Goal: Task Accomplishment & Management: Manage account settings

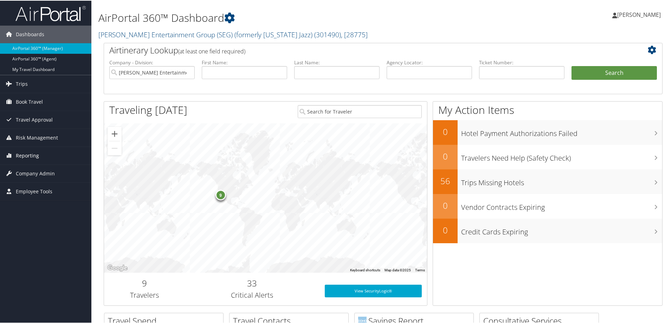
click at [29, 152] on span "Reporting" at bounding box center [27, 155] width 23 height 18
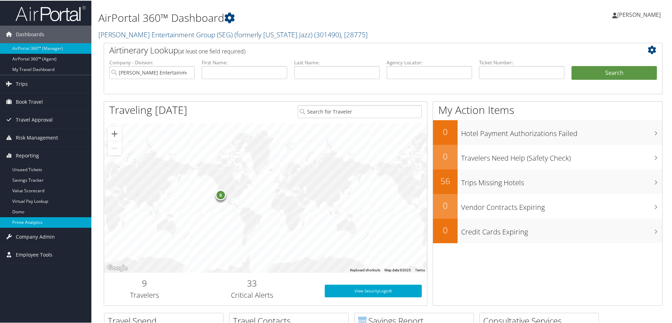
click at [31, 221] on link "Prime Analytics" at bounding box center [45, 222] width 91 height 11
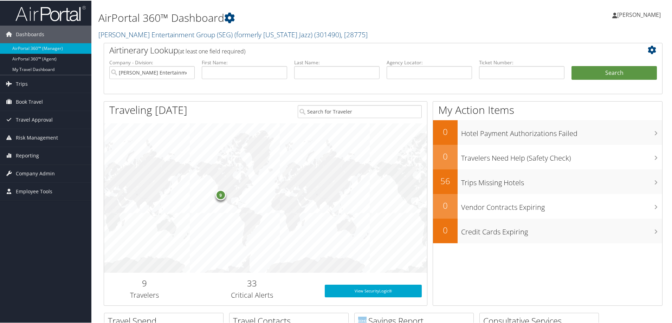
click at [344, 25] on div "AirPortal 360™ Dashboard Smith Entertainment Group (SEG) (formerly Utah Jazz) (…" at bounding box center [288, 22] width 380 height 36
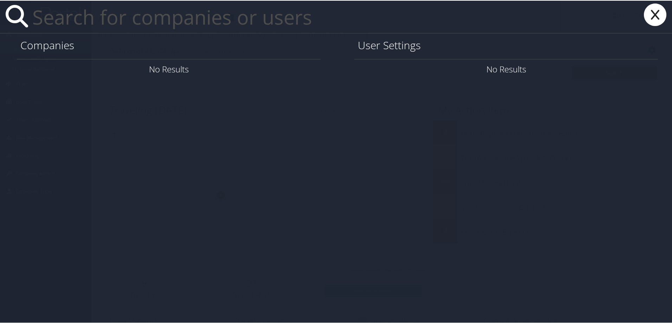
paste input "achurchill@magna.com"
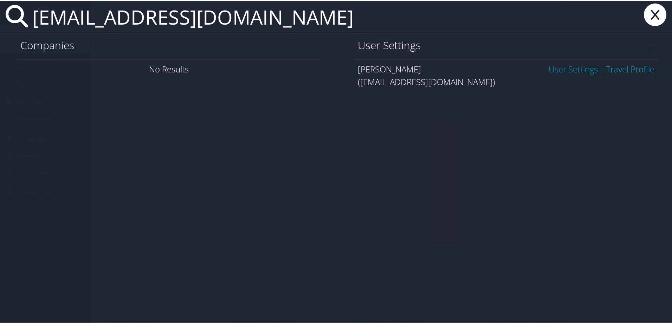
type input "achurchill@magna.com"
click at [564, 68] on link "User Settings" at bounding box center [573, 69] width 49 height 12
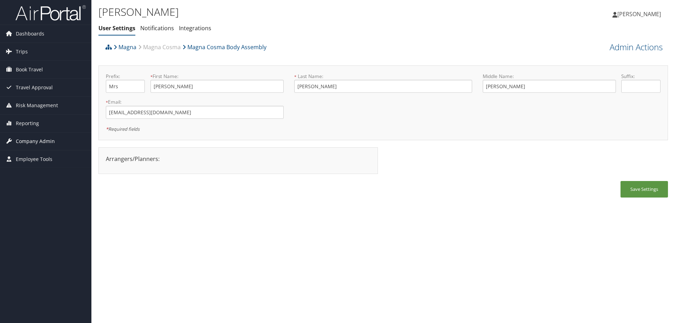
click at [28, 140] on span "Company Admin" at bounding box center [35, 142] width 39 height 18
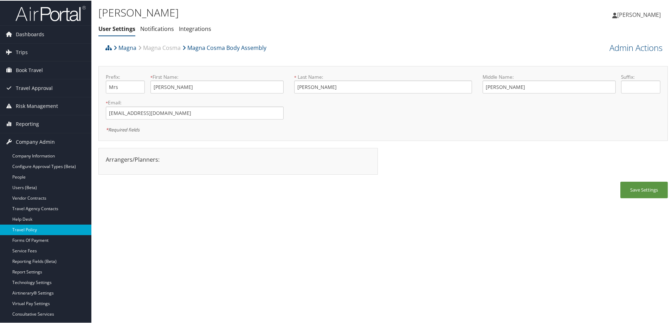
click at [34, 226] on link "Travel Policy" at bounding box center [45, 229] width 91 height 11
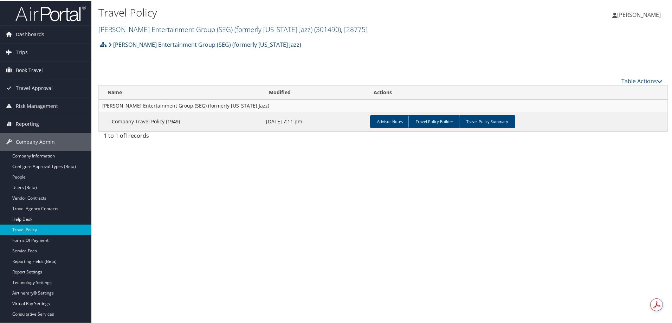
click at [148, 26] on link "[PERSON_NAME] Entertainment Group (SEG) (formerly [US_STATE] Jazz) ( 301490 ) ,…" at bounding box center [232, 28] width 269 height 9
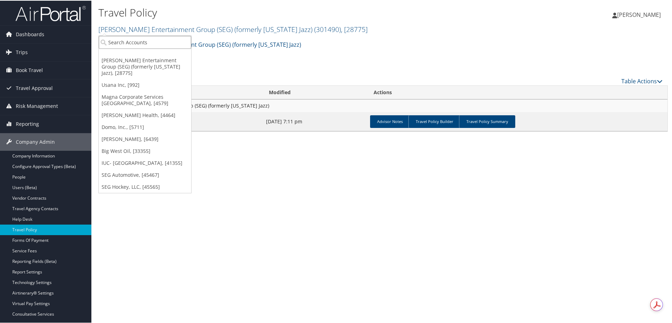
click at [143, 41] on input "search" at bounding box center [145, 41] width 92 height 13
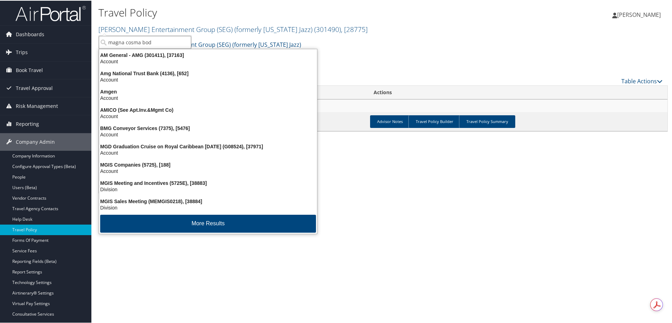
type input "magna cosma body"
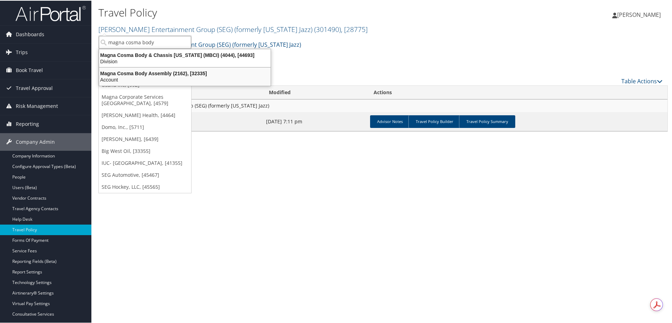
click at [174, 74] on div "Magna Cosma Body Assembly (2162), [32335]" at bounding box center [185, 73] width 180 height 6
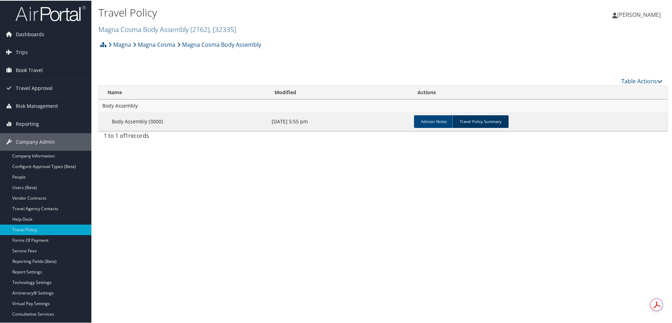
click at [484, 122] on link "Travel Policy Summary" at bounding box center [481, 121] width 56 height 13
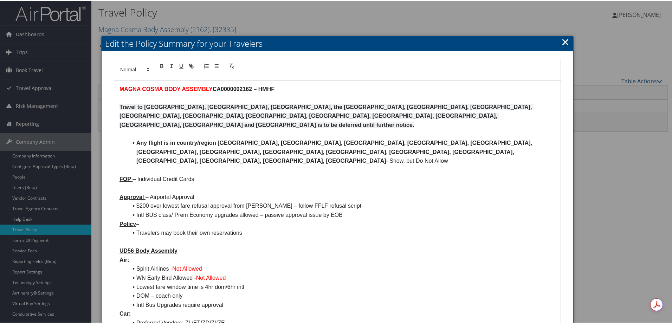
click at [563, 39] on link "×" at bounding box center [566, 41] width 8 height 14
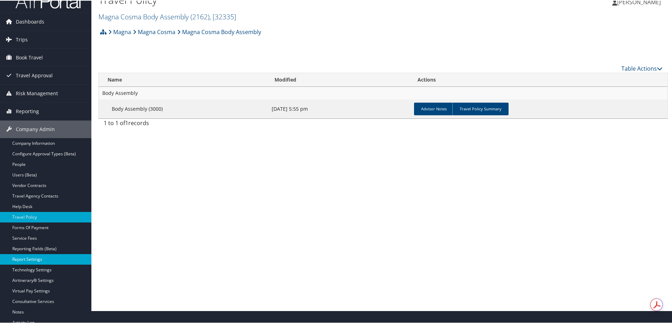
scroll to position [35, 0]
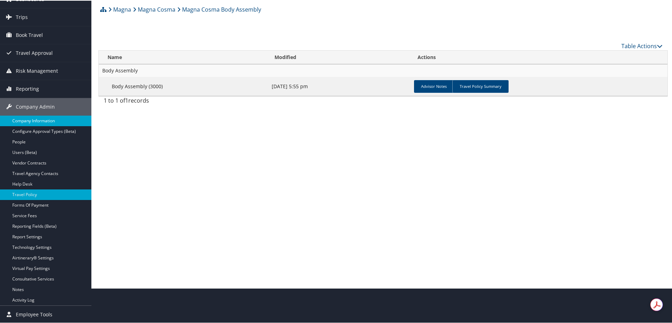
click at [37, 120] on link "Company Information" at bounding box center [45, 120] width 91 height 11
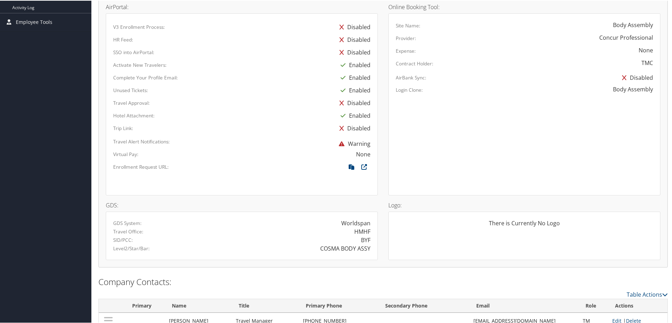
scroll to position [346, 0]
